Goal: Find contact information: Find contact information

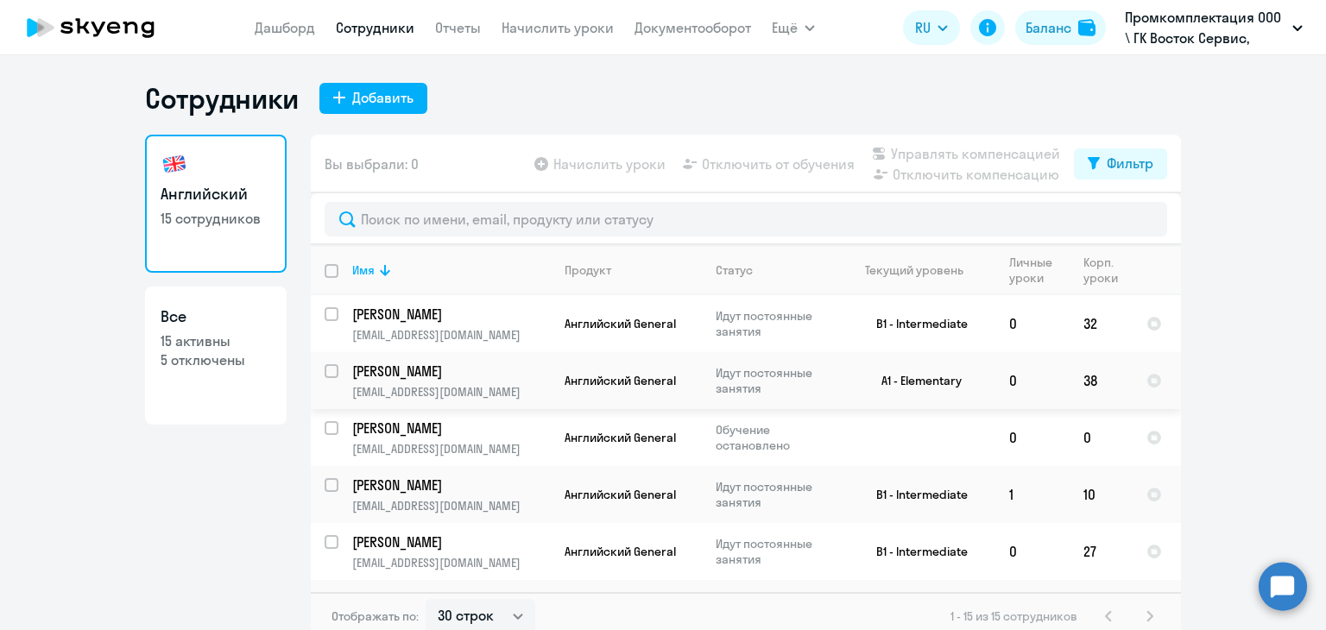
select select "30"
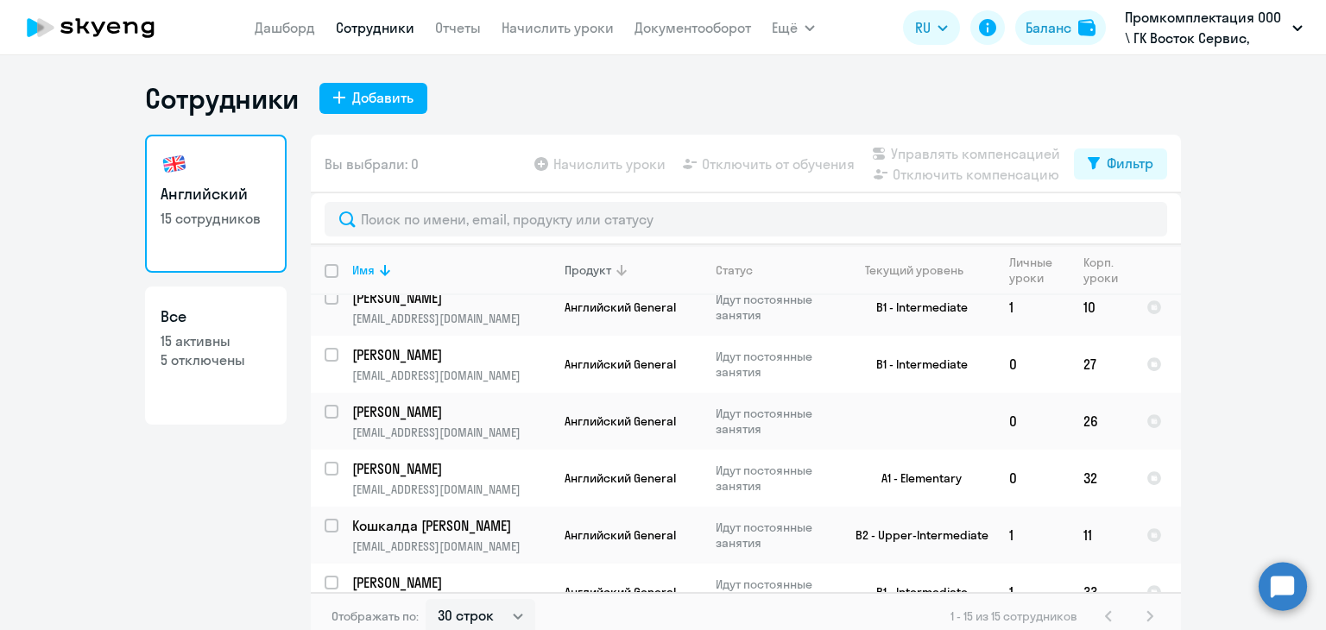
scroll to position [173, 0]
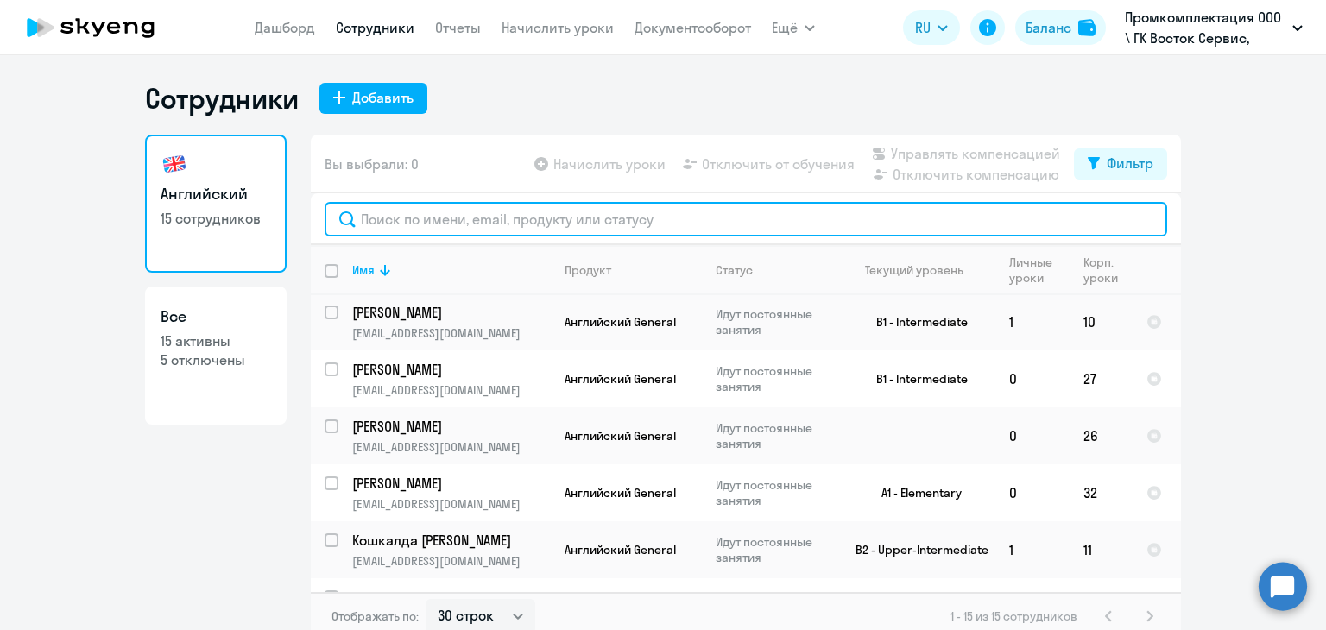
click at [552, 220] on input "text" at bounding box center [746, 219] width 842 height 35
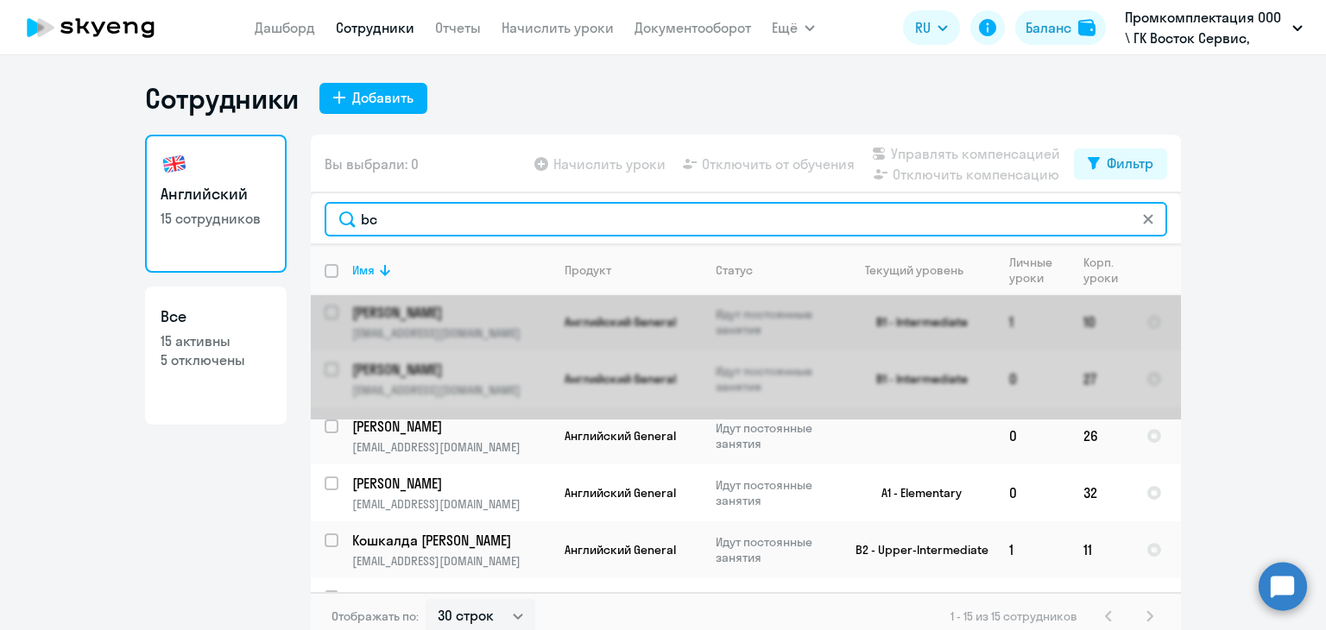
scroll to position [0, 0]
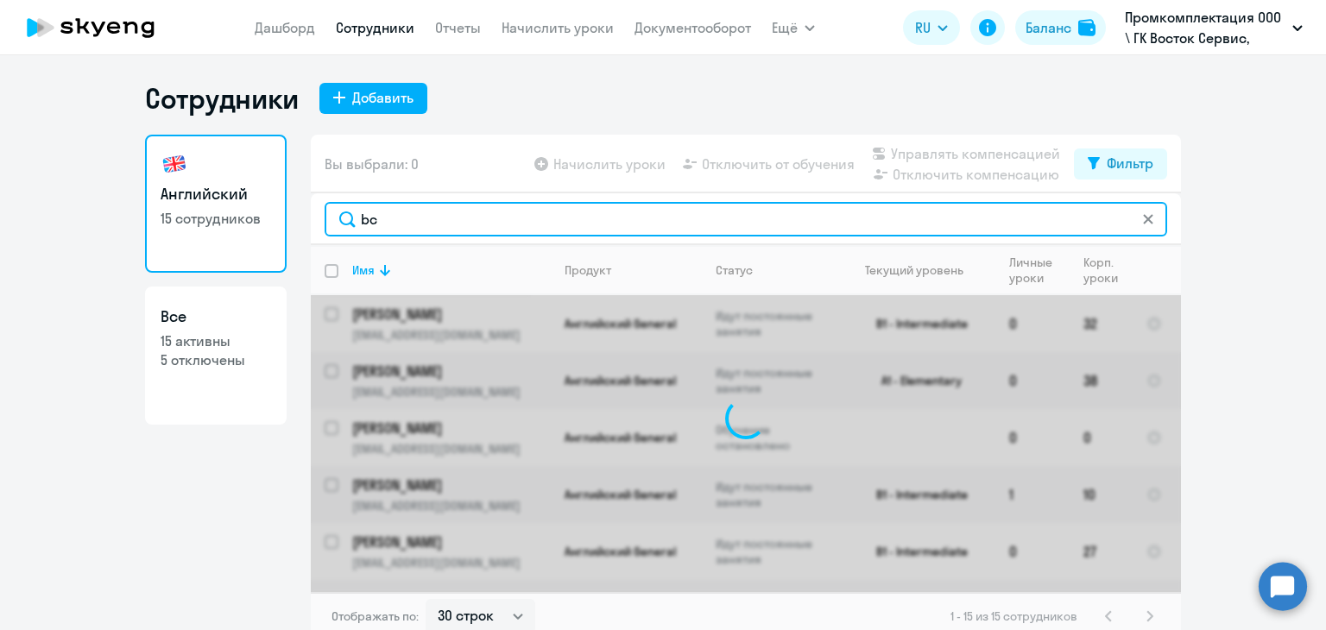
type input "b"
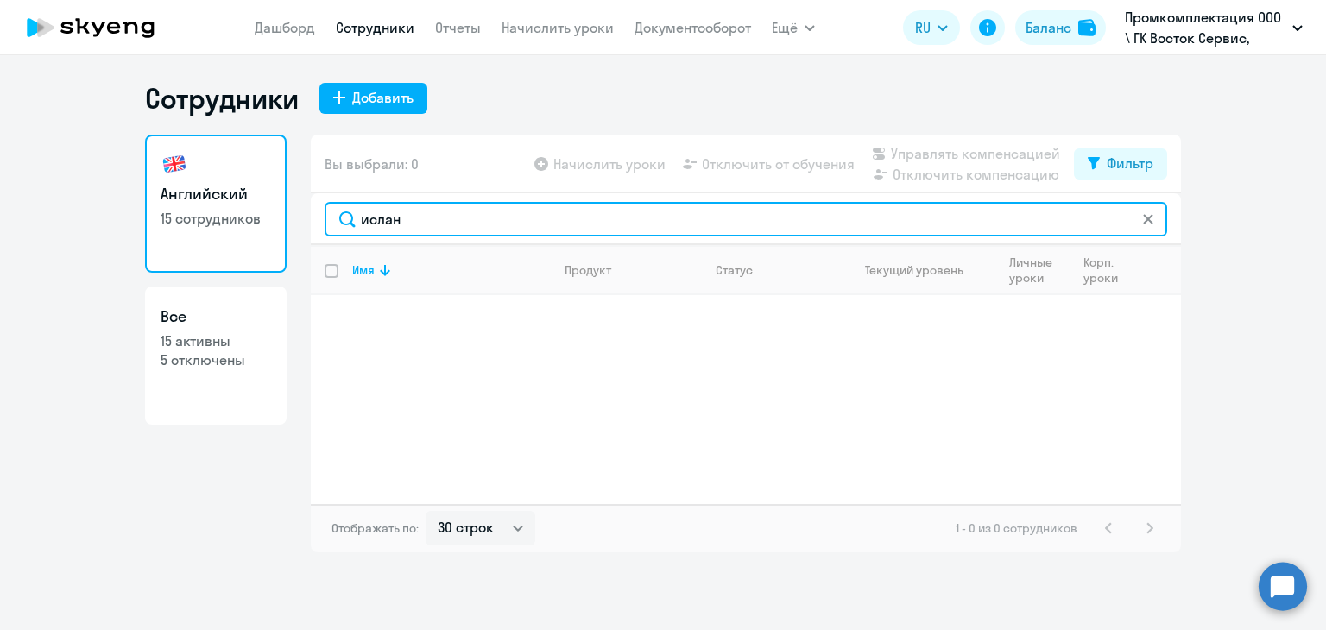
type input "ислан"
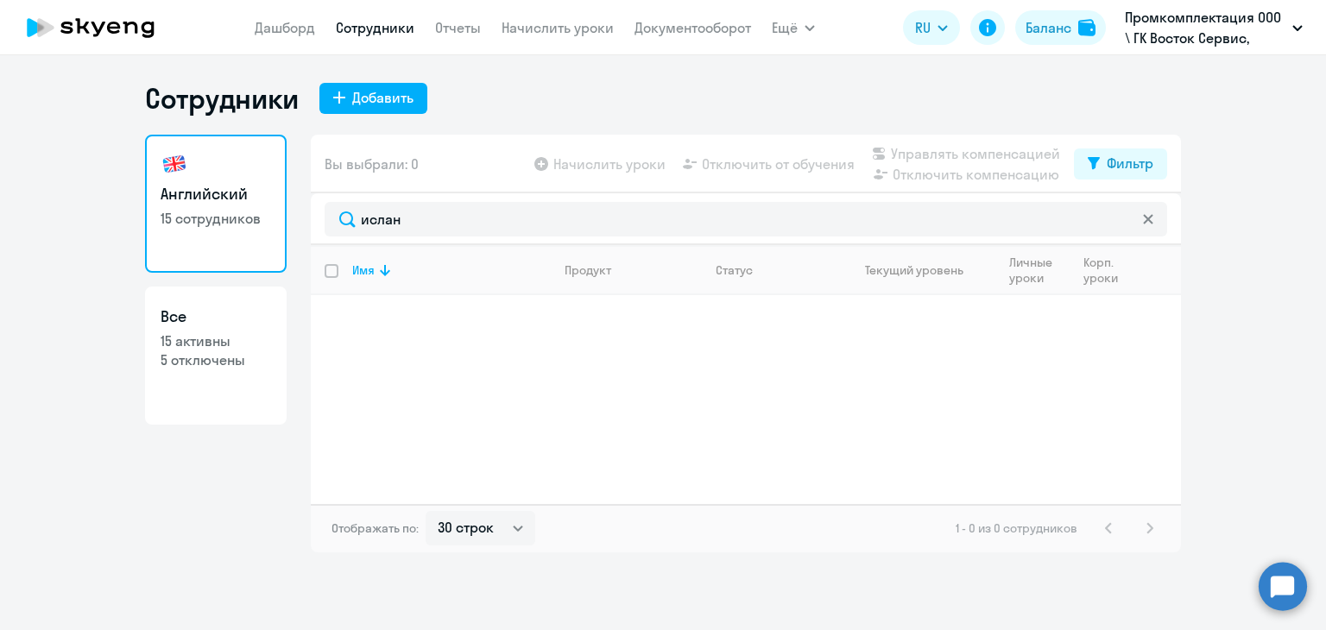
click at [211, 343] on p "15 активны" at bounding box center [216, 340] width 110 height 19
select select "30"
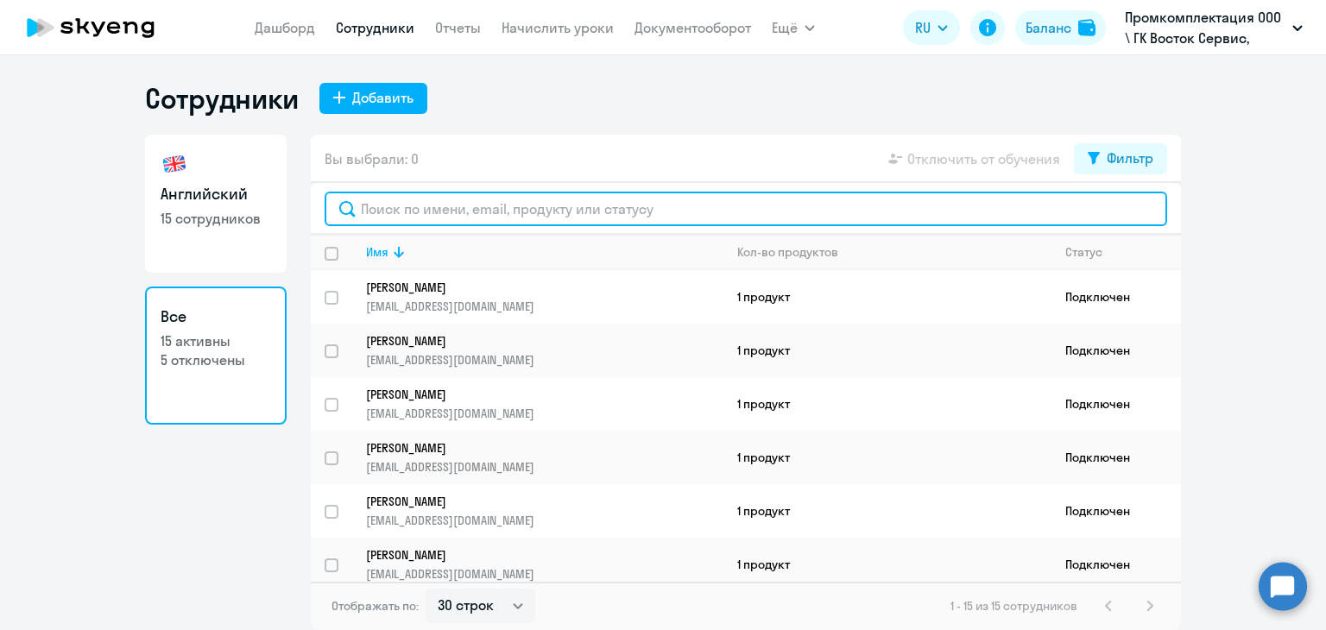
click at [419, 208] on input "text" at bounding box center [746, 209] width 842 height 35
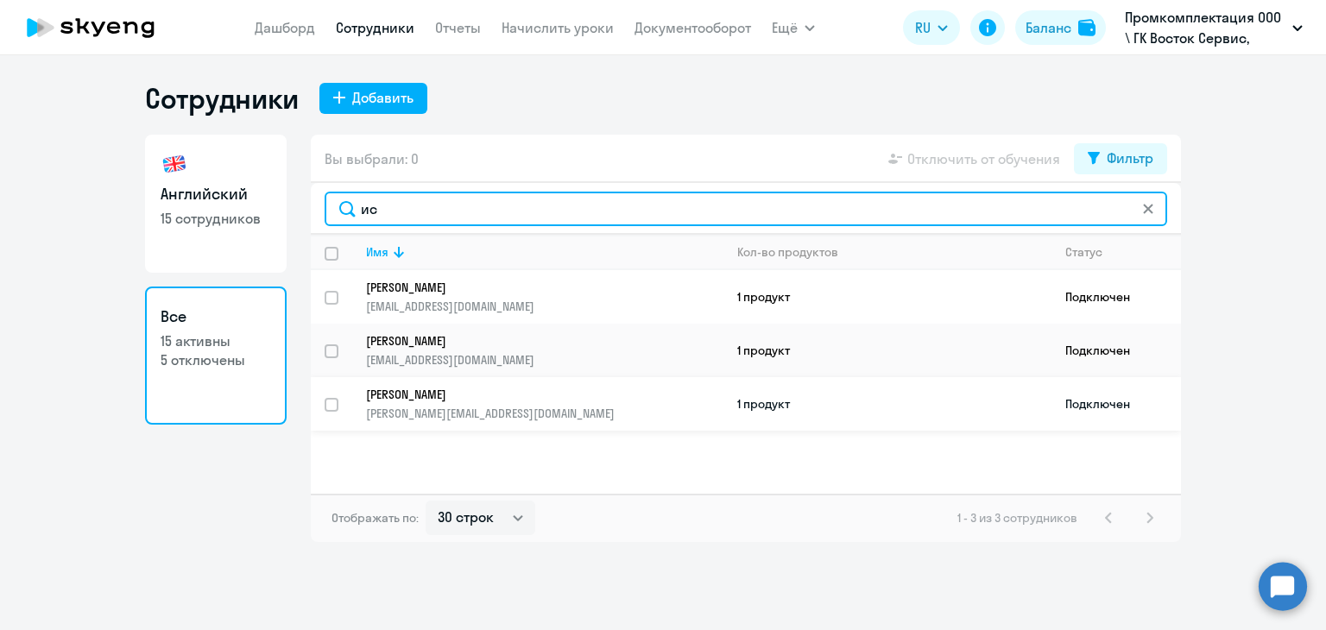
type input "ис"
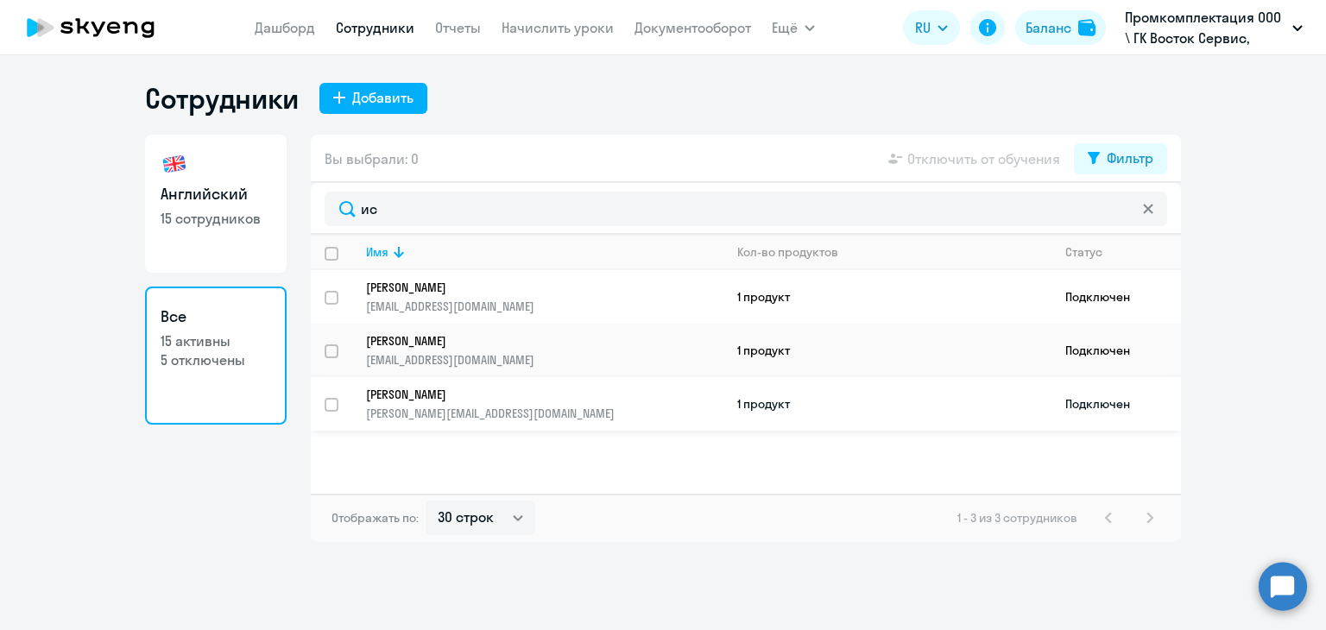
click at [451, 394] on p "[PERSON_NAME]" at bounding box center [532, 395] width 333 height 16
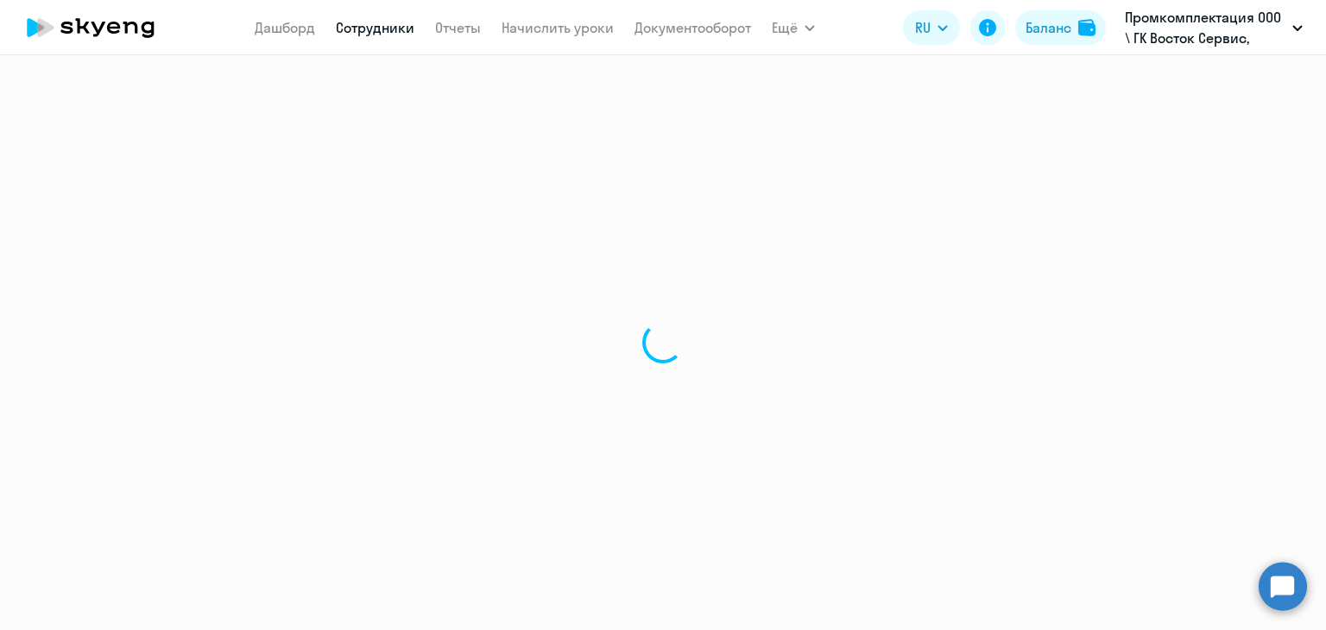
select select "english"
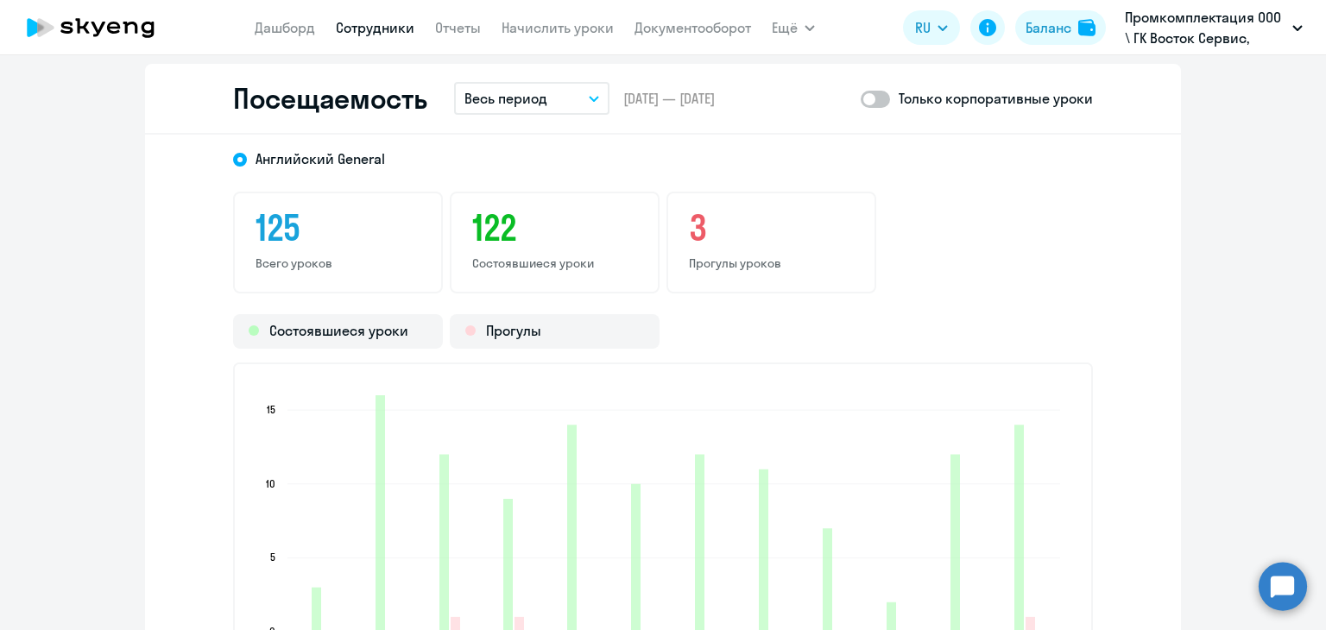
scroll to position [2331, 0]
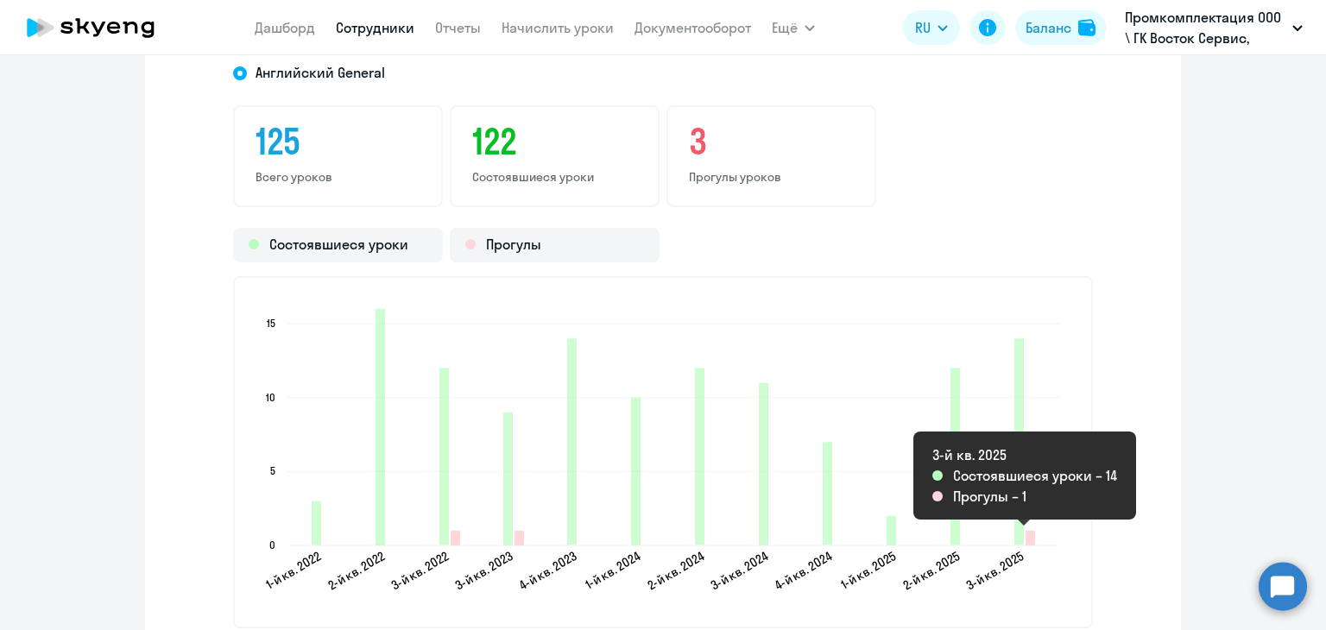
click at [1025, 537] on icon "2025-07-31T21:00:00.000Z Прогулы 1" at bounding box center [1029, 538] width 9 height 15
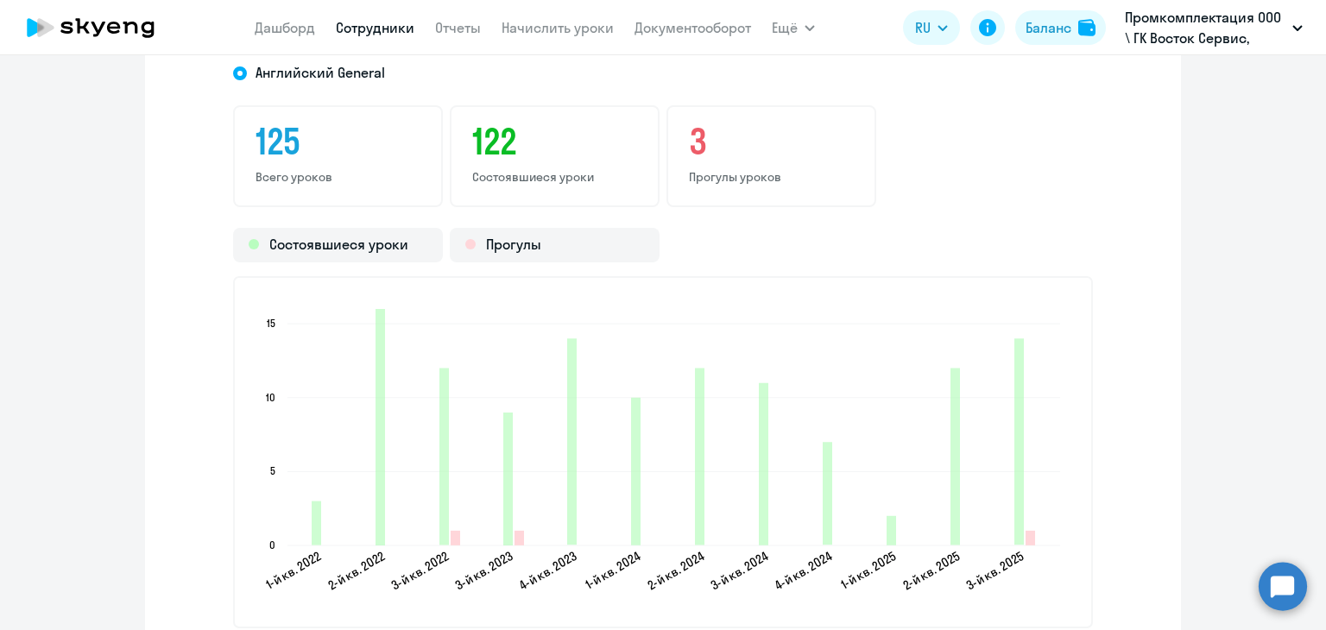
click at [1025, 537] on icon "2025-07-31T21:00:00.000Z Прогулы 1" at bounding box center [1029, 538] width 9 height 15
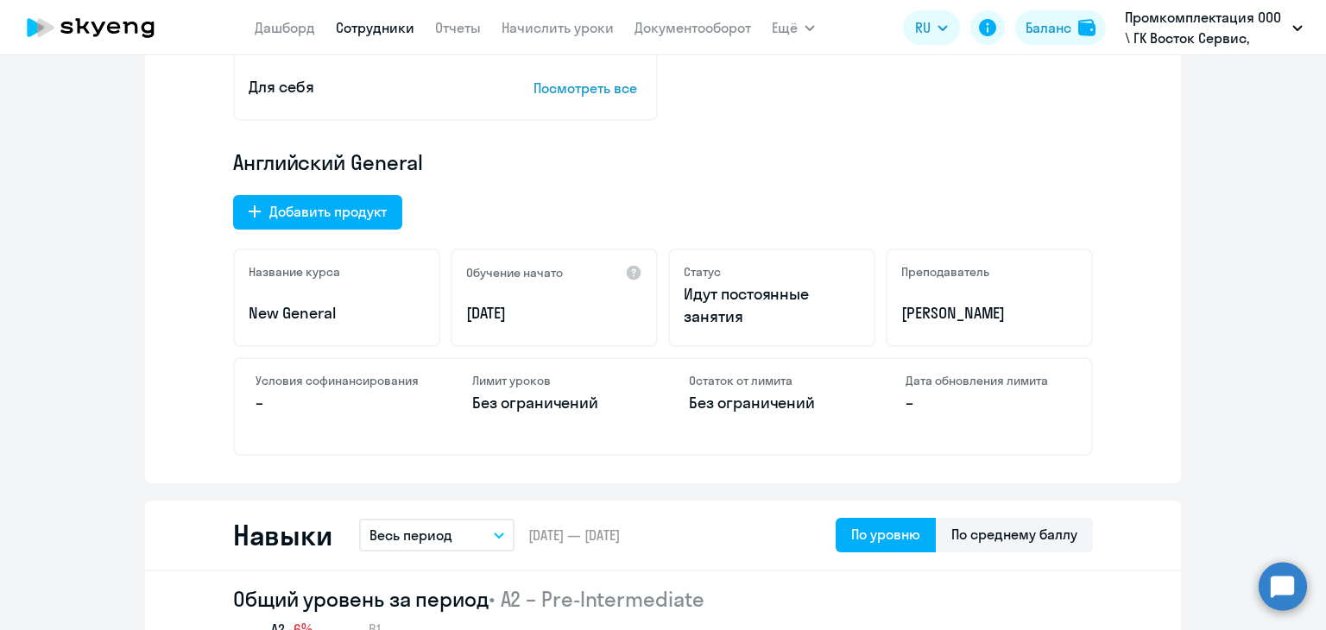
scroll to position [0, 0]
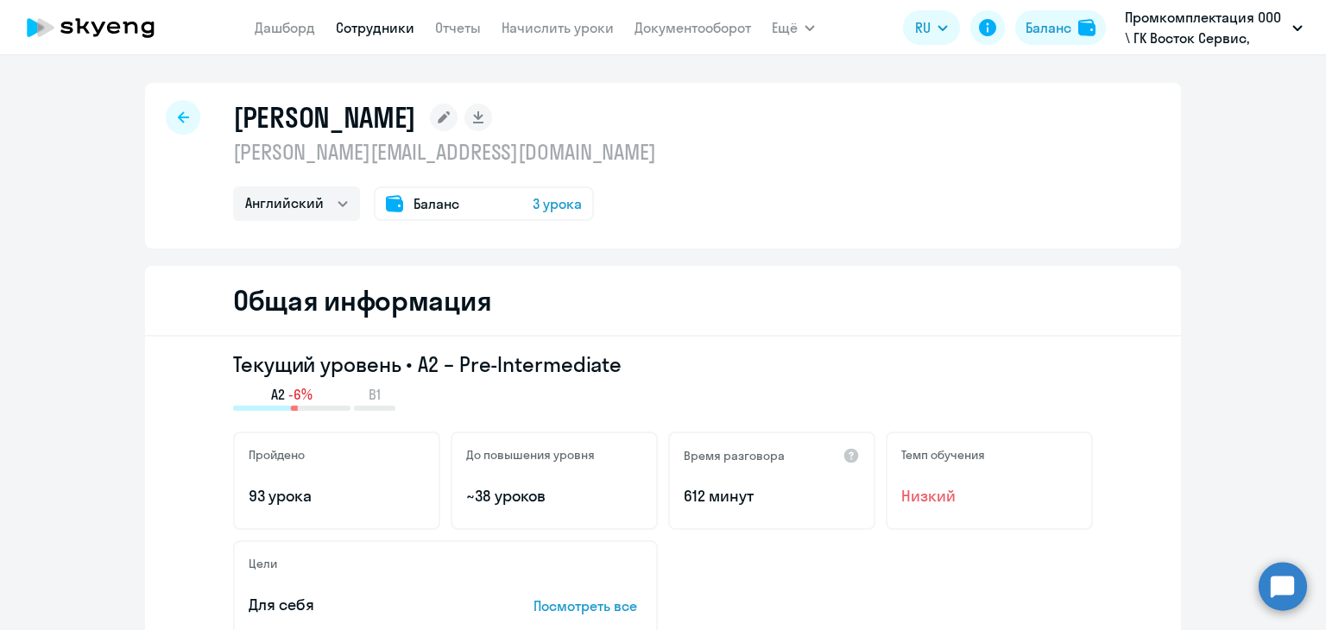
click at [890, 370] on h3 "Текущий уровень • A2 – Pre-Intermediate" at bounding box center [663, 364] width 860 height 28
drag, startPoint x: 492, startPoint y: 117, endPoint x: 225, endPoint y: 102, distance: 267.2
click at [225, 102] on div "[PERSON_NAME] [PERSON_NAME][EMAIL_ADDRESS][DOMAIN_NAME] Английский Баланс 3 уро…" at bounding box center [663, 166] width 1036 height 166
copy h1 "[PERSON_NAME]"
click at [684, 170] on div "[PERSON_NAME] [PERSON_NAME][EMAIL_ADDRESS][DOMAIN_NAME] Английский Баланс 3 уро…" at bounding box center [663, 166] width 1036 height 166
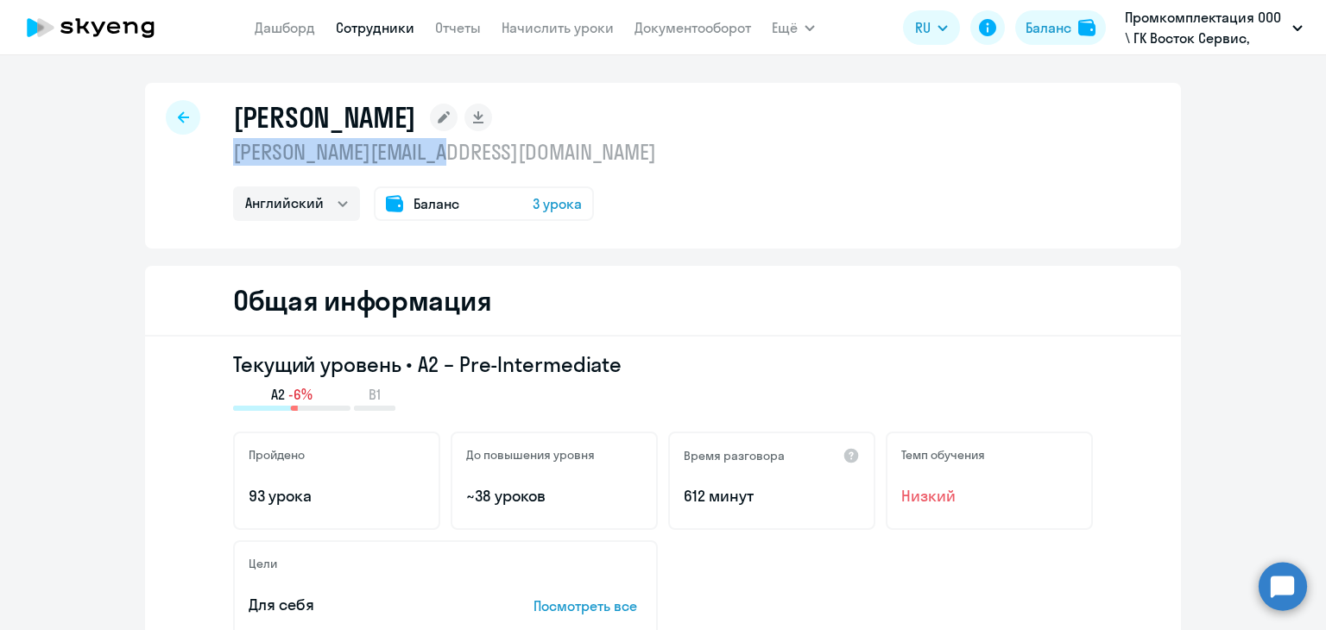
drag, startPoint x: 447, startPoint y: 153, endPoint x: 226, endPoint y: 152, distance: 221.0
click at [233, 152] on p "[PERSON_NAME][EMAIL_ADDRESS][DOMAIN_NAME]" at bounding box center [444, 152] width 423 height 28
copy p "[PERSON_NAME][EMAIL_ADDRESS][DOMAIN_NAME]"
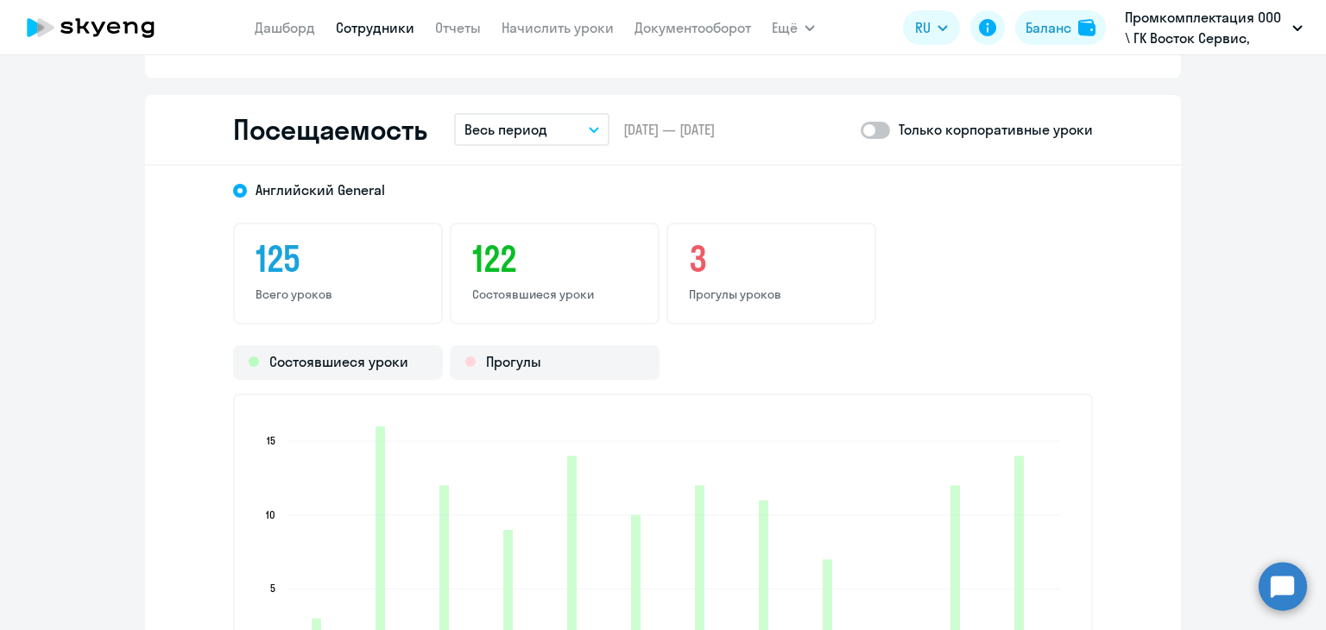
scroll to position [2244, 0]
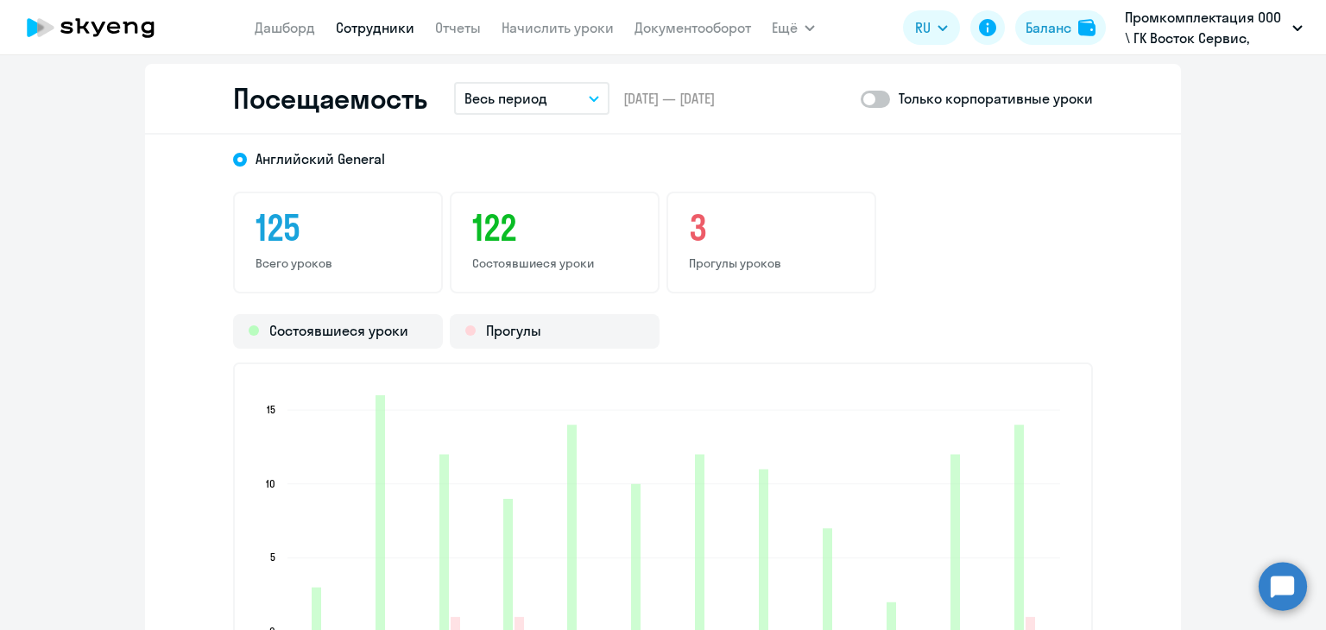
click at [928, 314] on div "Состоявшиеся уроки Прогулы" at bounding box center [663, 331] width 860 height 35
click at [871, 96] on span at bounding box center [875, 99] width 29 height 17
click at [861, 98] on input "checkbox" at bounding box center [860, 98] width 1 height 1
click at [871, 96] on span at bounding box center [875, 99] width 29 height 17
click at [861, 98] on input "checkbox" at bounding box center [860, 98] width 1 height 1
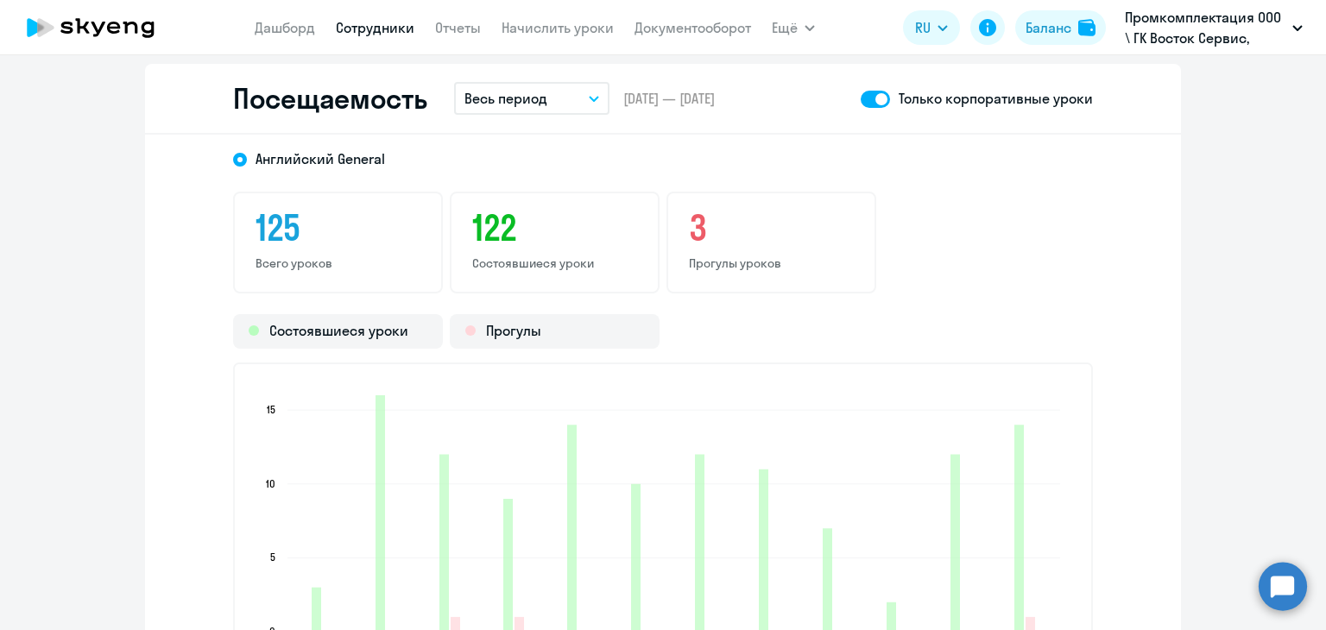
checkbox input "false"
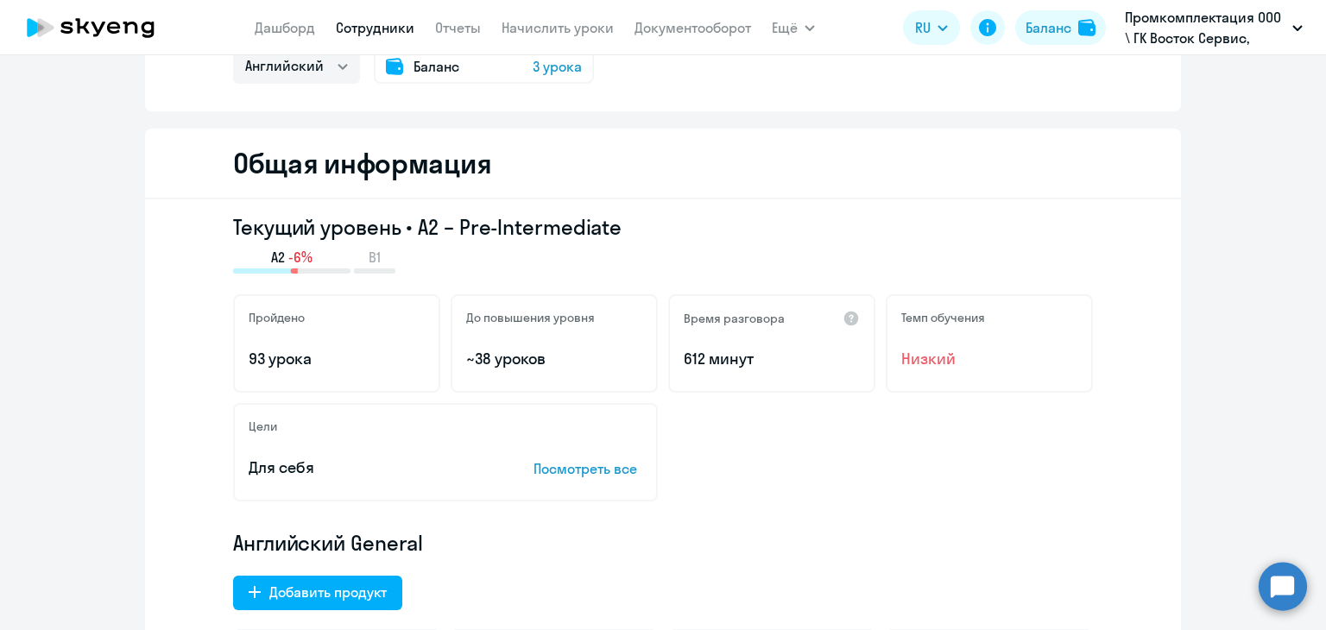
scroll to position [0, 0]
